Goal: Information Seeking & Learning: Understand process/instructions

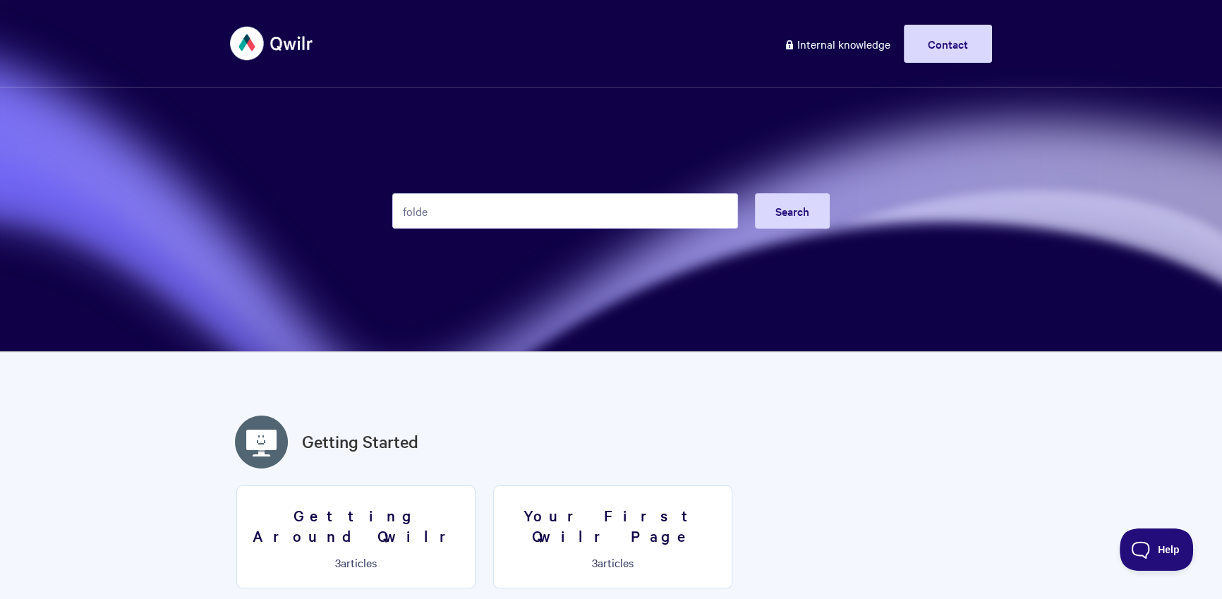
type input "folder"
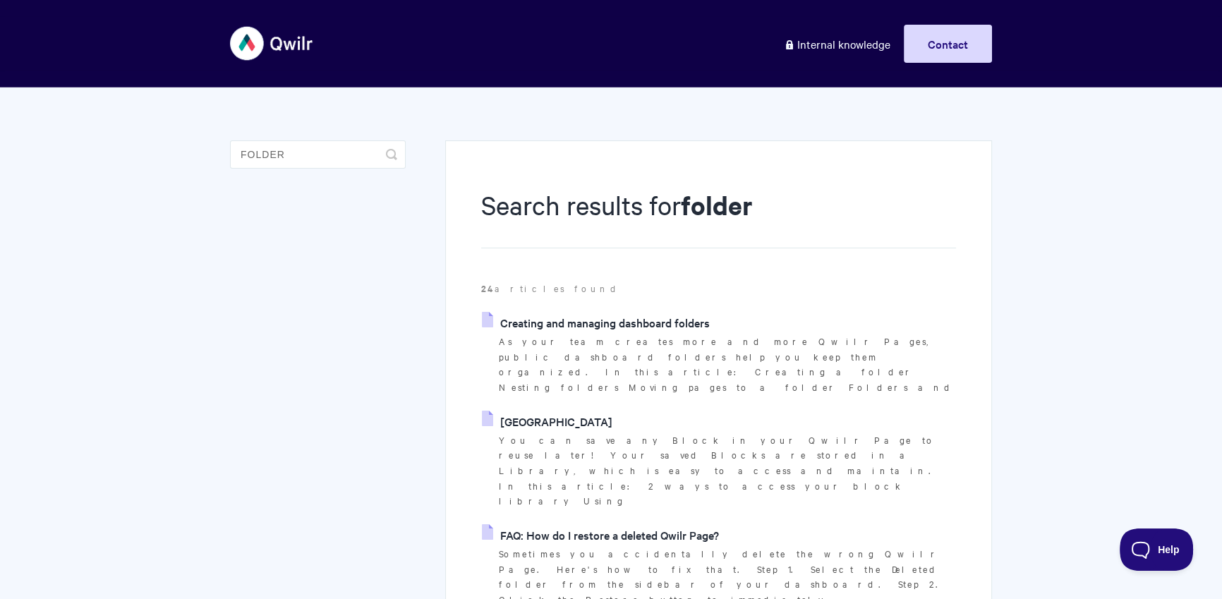
click at [667, 312] on link "Creating and managing dashboard folders" at bounding box center [596, 322] width 228 height 21
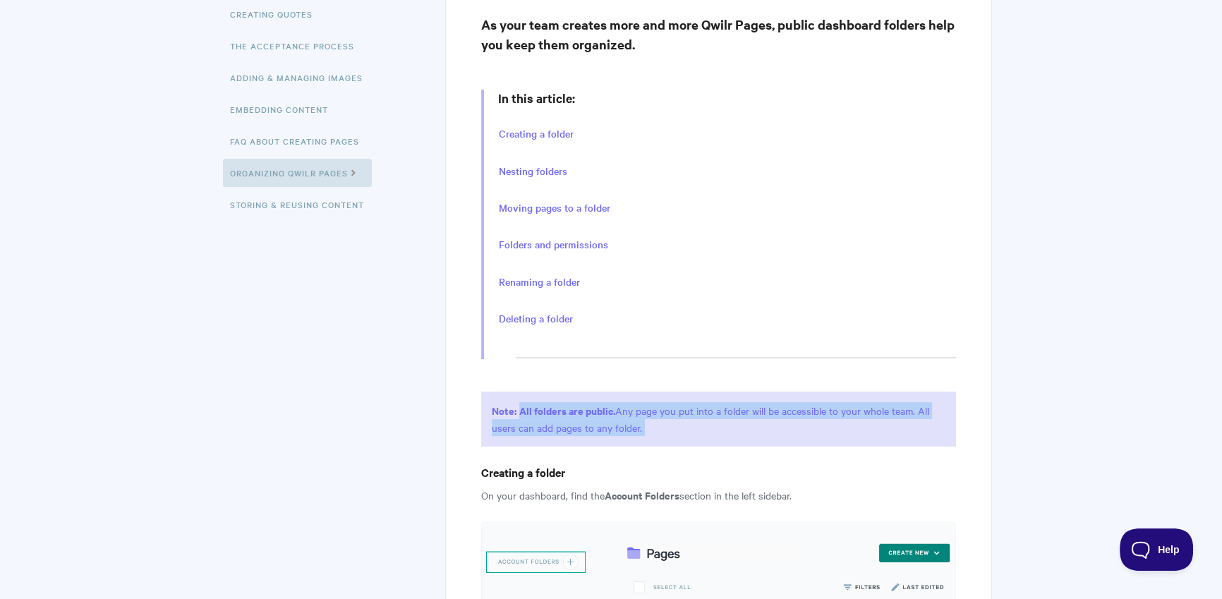
drag, startPoint x: 518, startPoint y: 410, endPoint x: 716, endPoint y: 447, distance: 201.6
copy article "A ll folders are public. Any page you put into a folder will be accessible to y…"
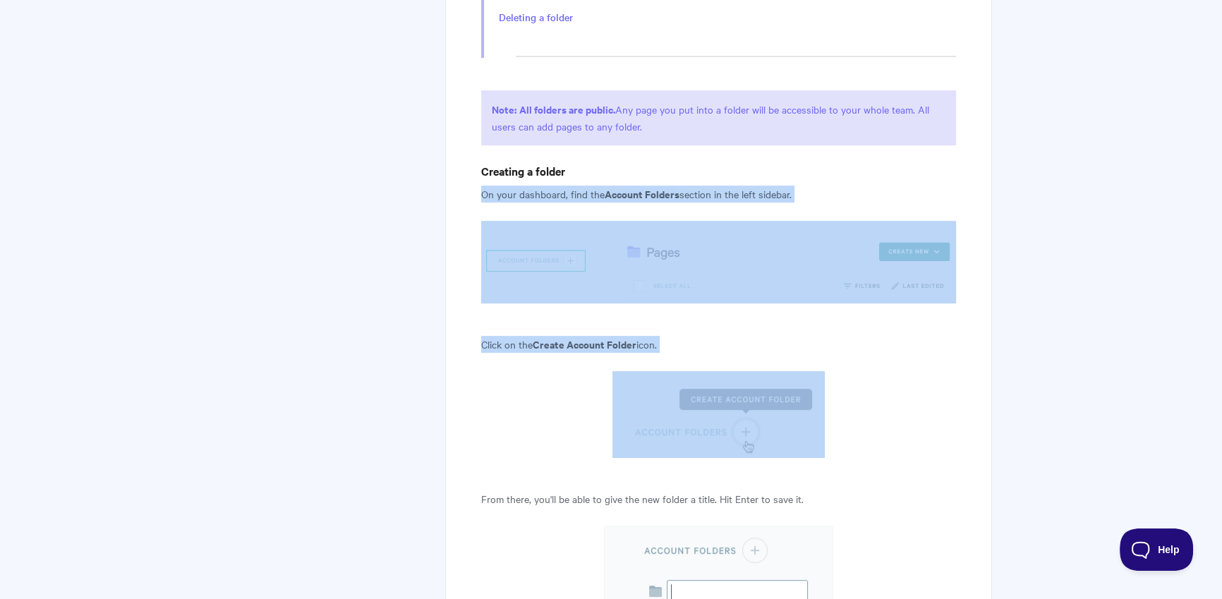
scroll to position [713, 0]
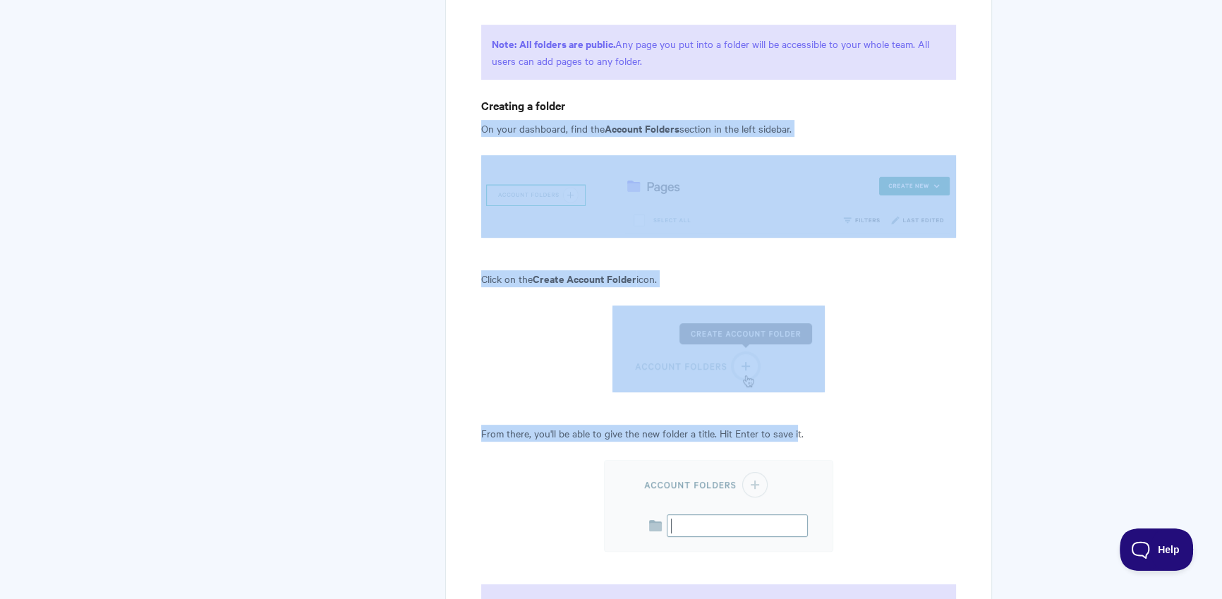
drag, startPoint x: 480, startPoint y: 269, endPoint x: 468, endPoint y: 134, distance: 136.0
copy article "On your dashboard, find the Account Folders section in the left sidebar. Click …"
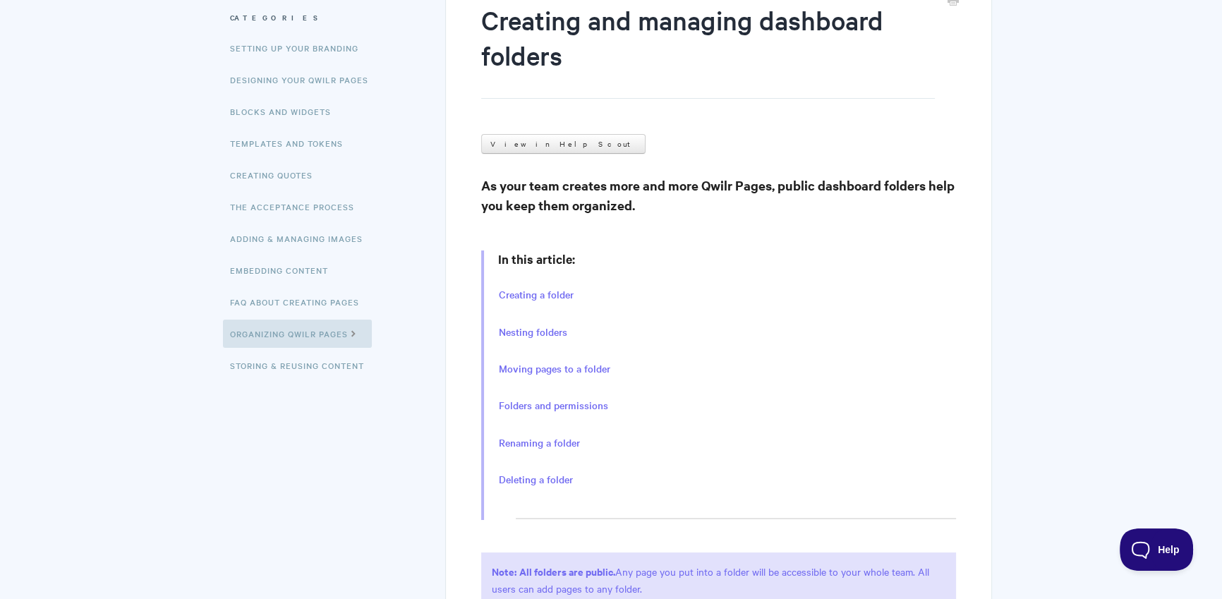
scroll to position [436, 0]
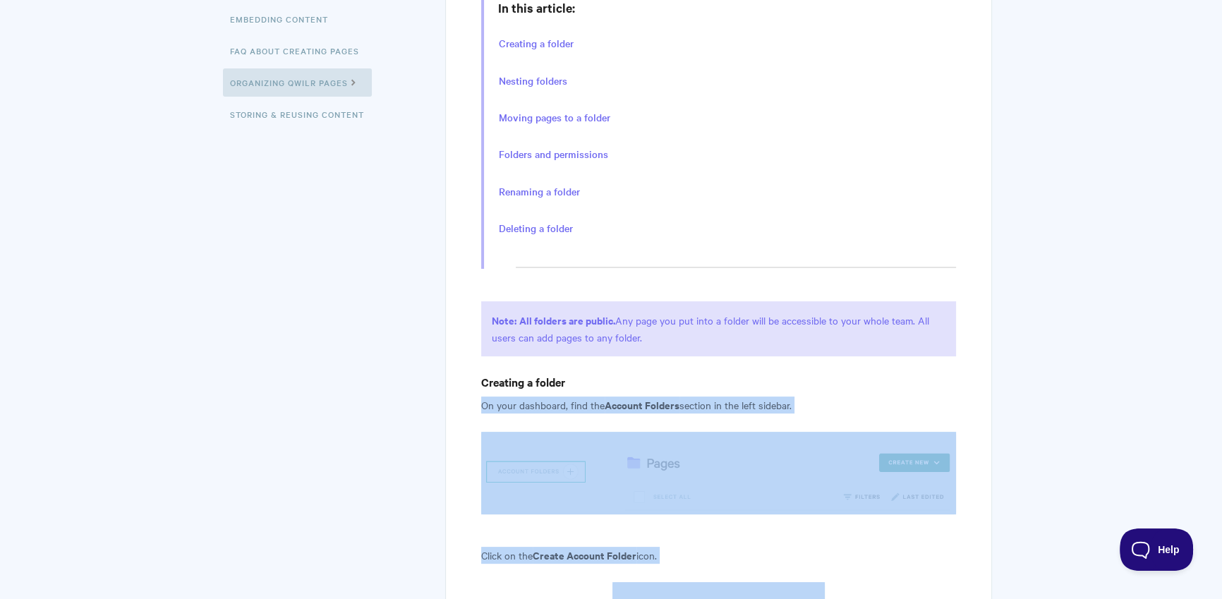
drag, startPoint x: 520, startPoint y: 321, endPoint x: 672, endPoint y: 338, distance: 153.3
click at [672, 338] on p "Note: A ll folders are public. Any page you put into a folder will be accessibl…" at bounding box center [718, 328] width 475 height 55
copy p "A ll folders are public. Any page you put into a folder will be accessible to y…"
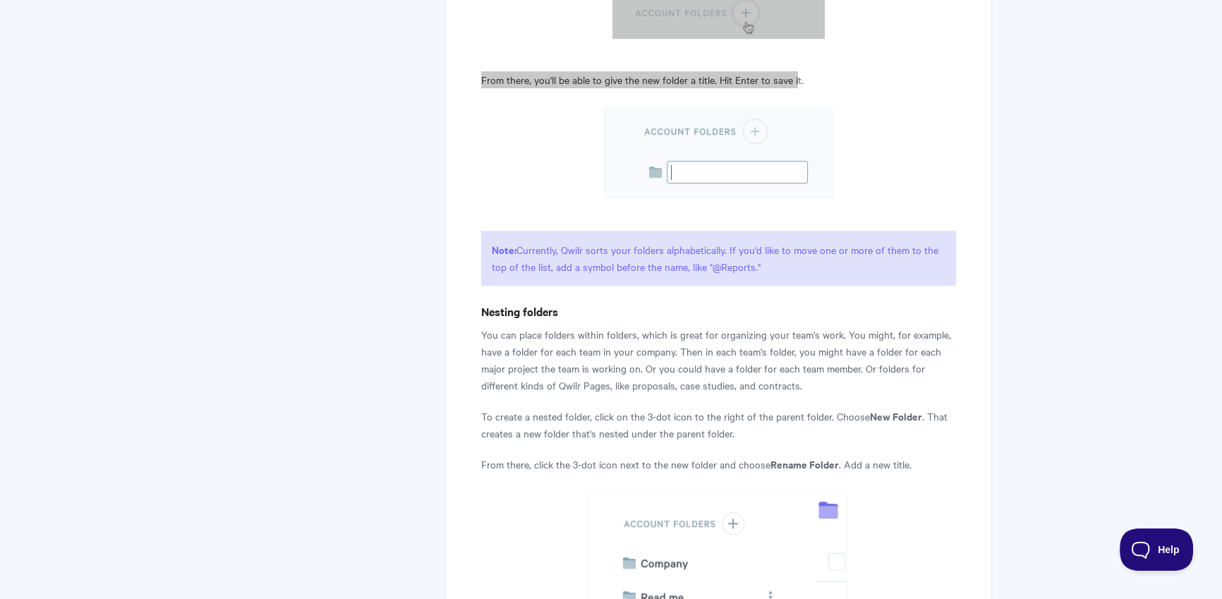
scroll to position [1470, 0]
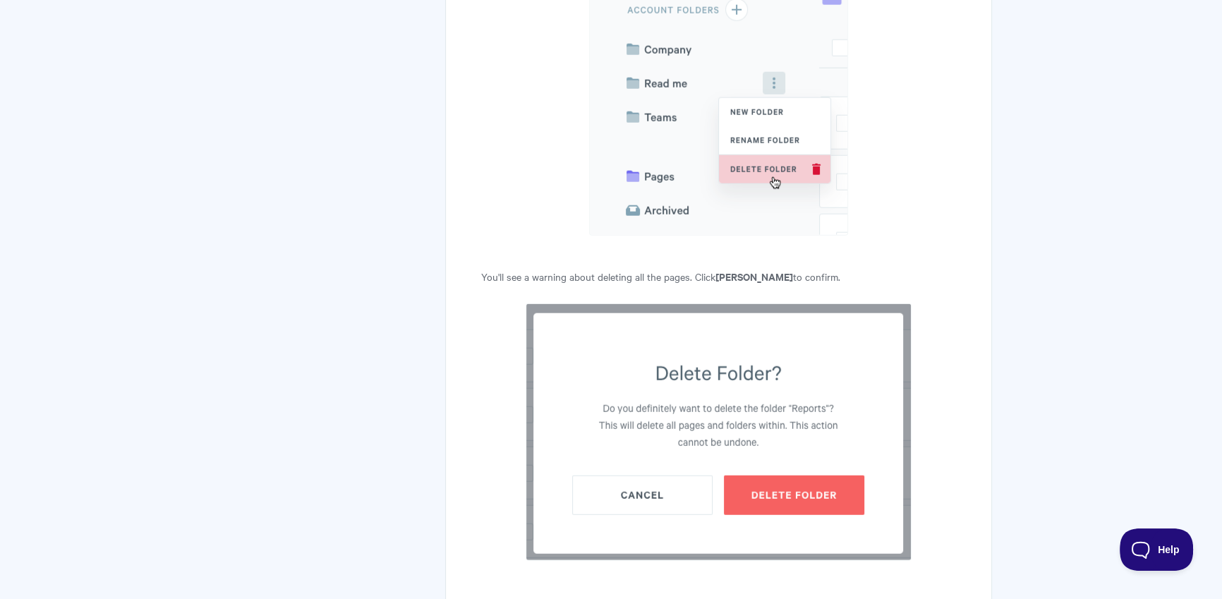
scroll to position [4525, 0]
